Goal: Information Seeking & Learning: Learn about a topic

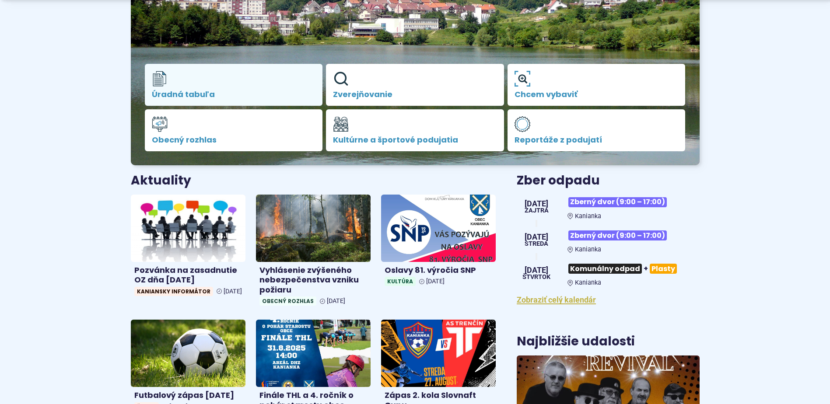
scroll to position [306, 0]
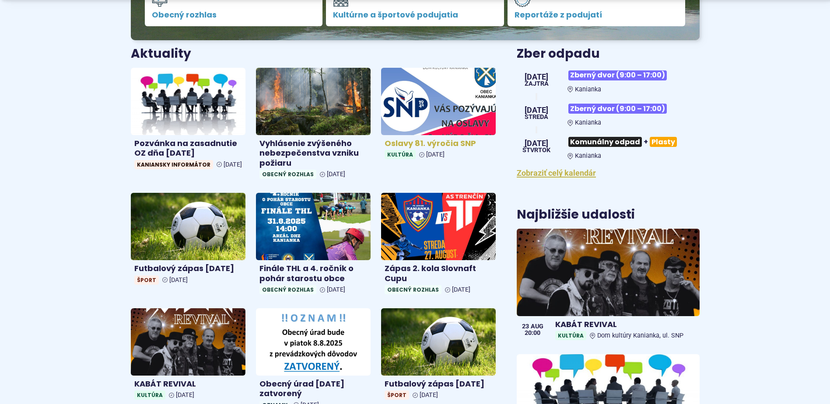
click at [417, 102] on img at bounding box center [438, 101] width 132 height 77
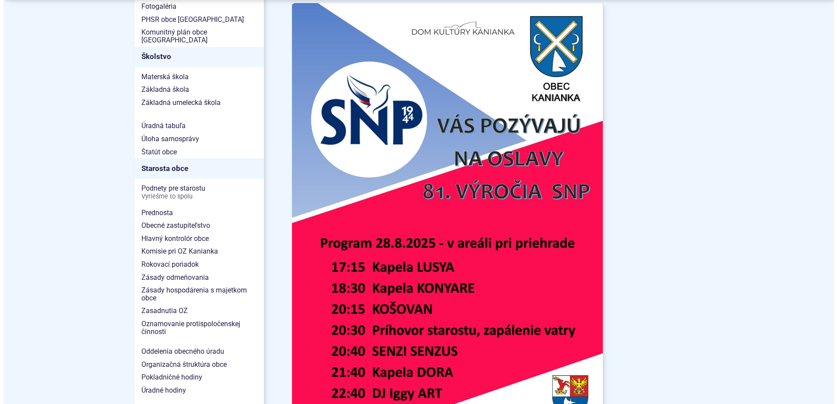
scroll to position [481, 0]
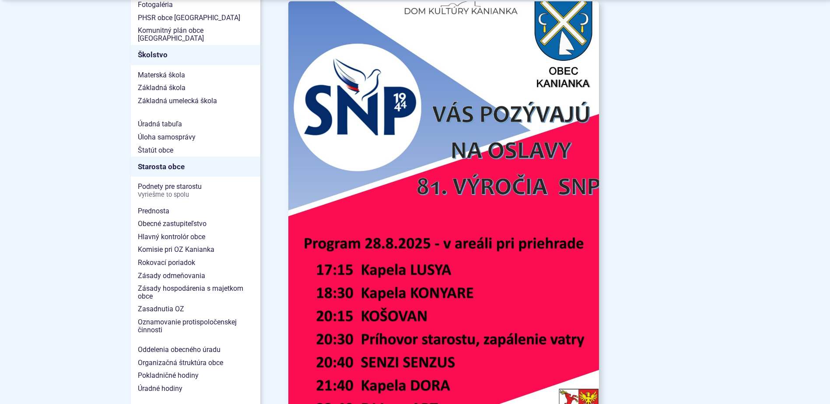
click at [425, 215] on img at bounding box center [444, 221] width 342 height 484
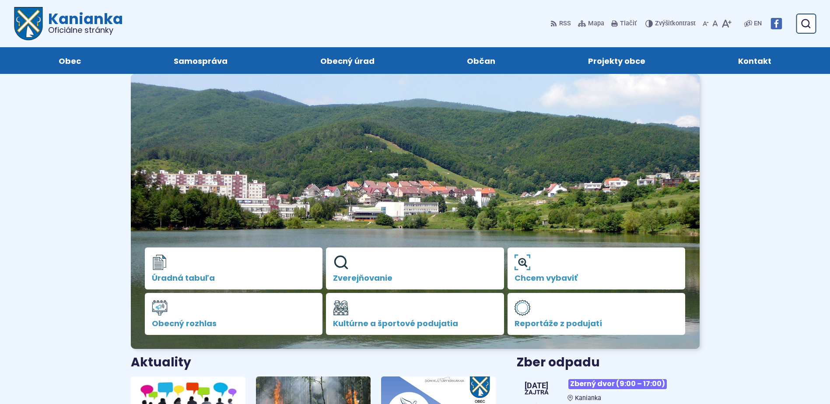
scroll to position [306, 0]
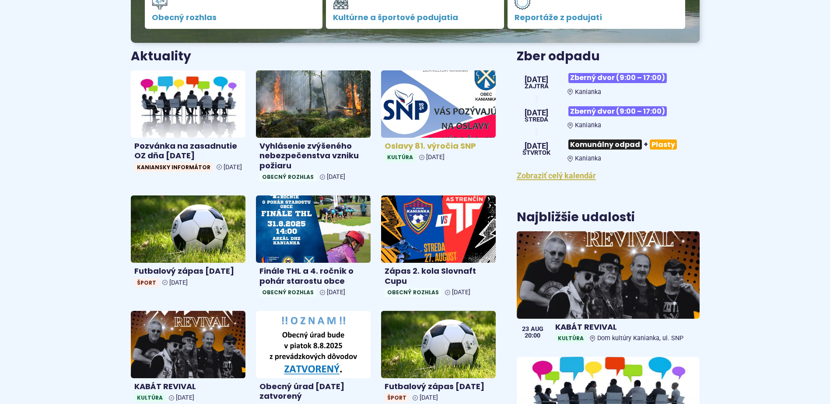
click at [433, 120] on img at bounding box center [438, 103] width 132 height 77
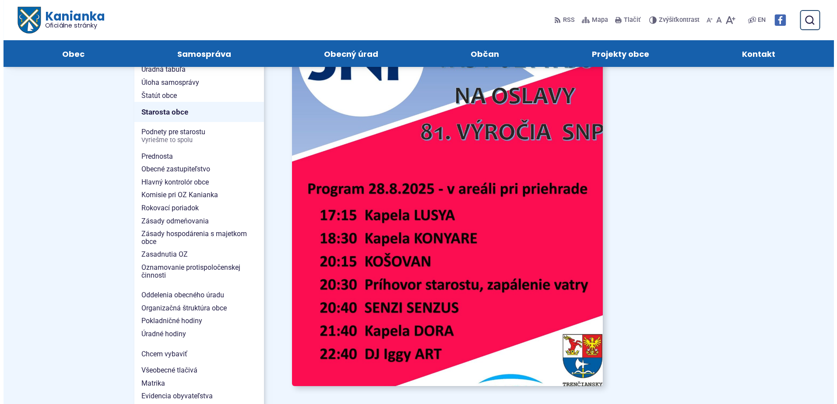
scroll to position [525, 0]
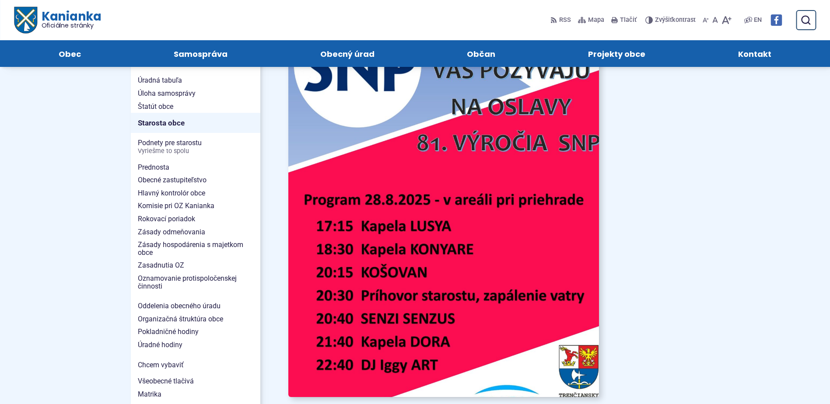
click at [404, 204] on img at bounding box center [444, 178] width 342 height 484
